Goal: Find contact information: Find contact information

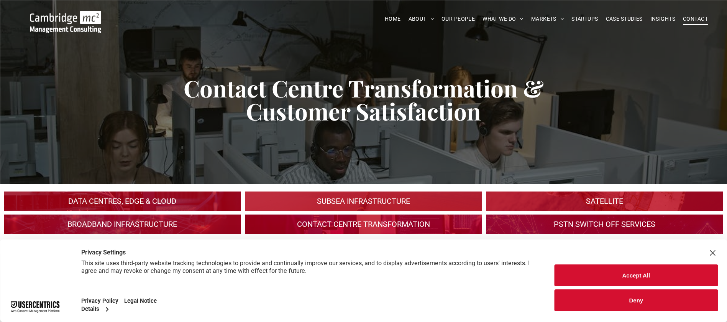
click at [699, 21] on span "CONTACT" at bounding box center [695, 19] width 25 height 12
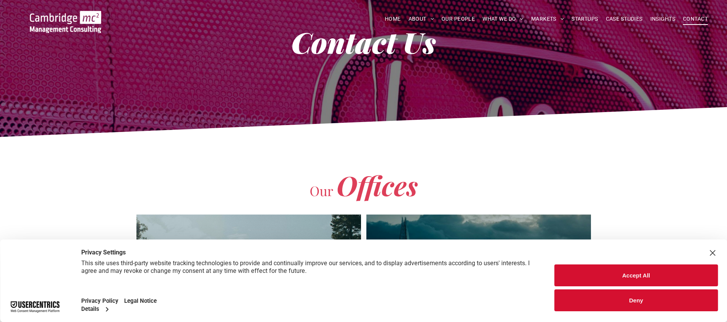
scroll to position [76, 0]
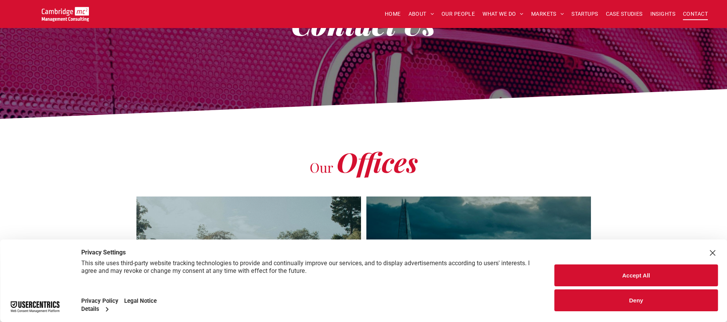
click at [674, 284] on button "Accept All" at bounding box center [636, 275] width 163 height 22
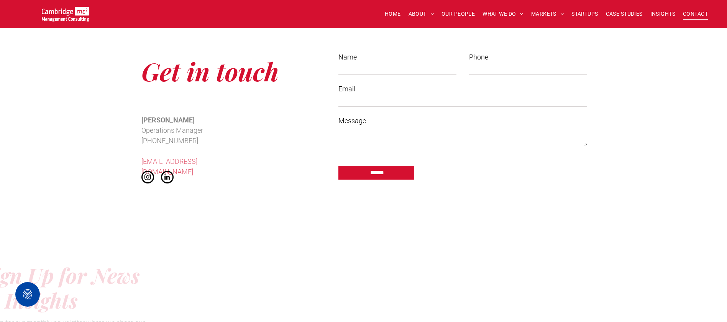
scroll to position [607, 0]
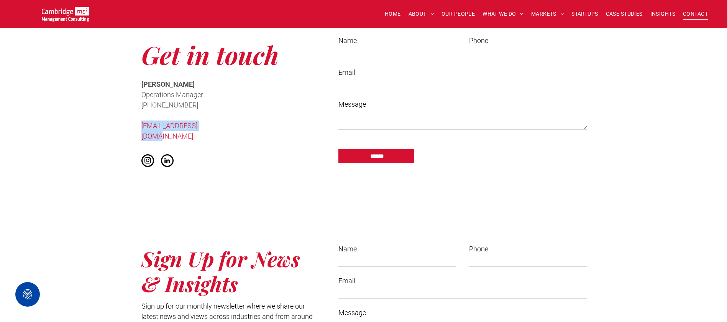
drag, startPoint x: 228, startPoint y: 126, endPoint x: 132, endPoint y: 125, distance: 96.2
click at [132, 125] on div "Get in touch Cath McCaw Operations Manager ﻿ +44 (0)1223 750335 info@cambridgem…" at bounding box center [363, 102] width 727 height 223
copy link "[EMAIL_ADDRESS][DOMAIN_NAME]"
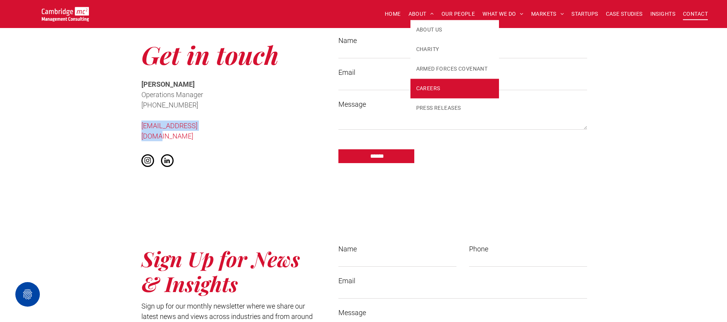
click at [441, 82] on link "CAREERS" at bounding box center [454, 89] width 89 height 20
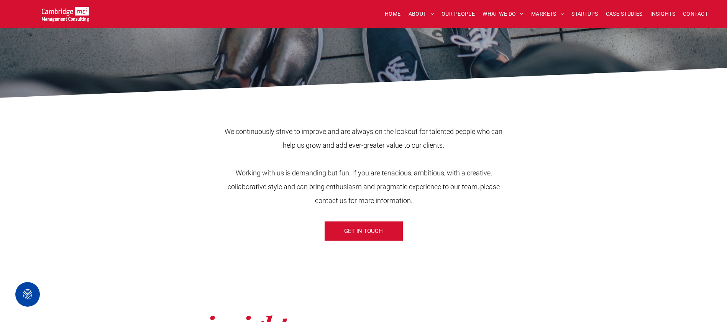
scroll to position [166, 0]
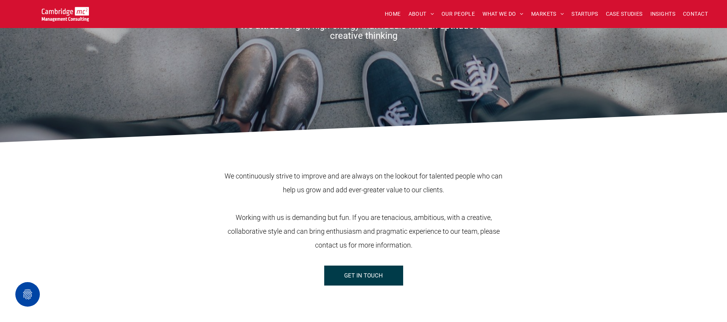
click at [379, 282] on span "GET IN TOUCH" at bounding box center [363, 275] width 39 height 19
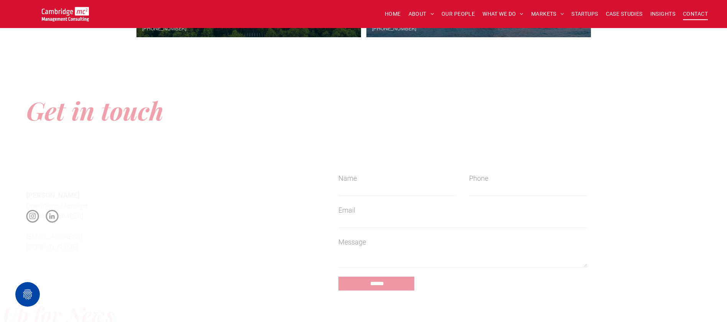
scroll to position [732, 0]
